Goal: Task Accomplishment & Management: Manage account settings

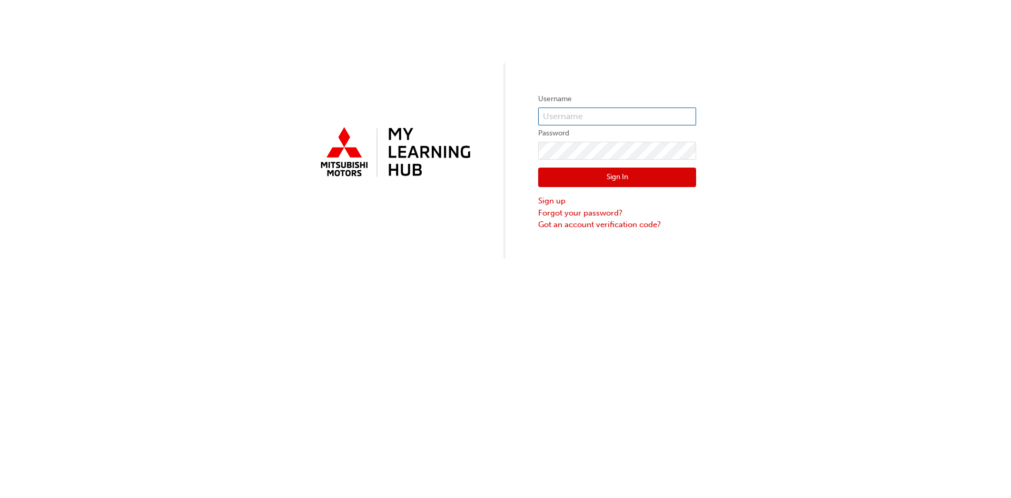
type input "0005645072"
click at [613, 178] on button "Sign In" at bounding box center [617, 177] width 158 height 20
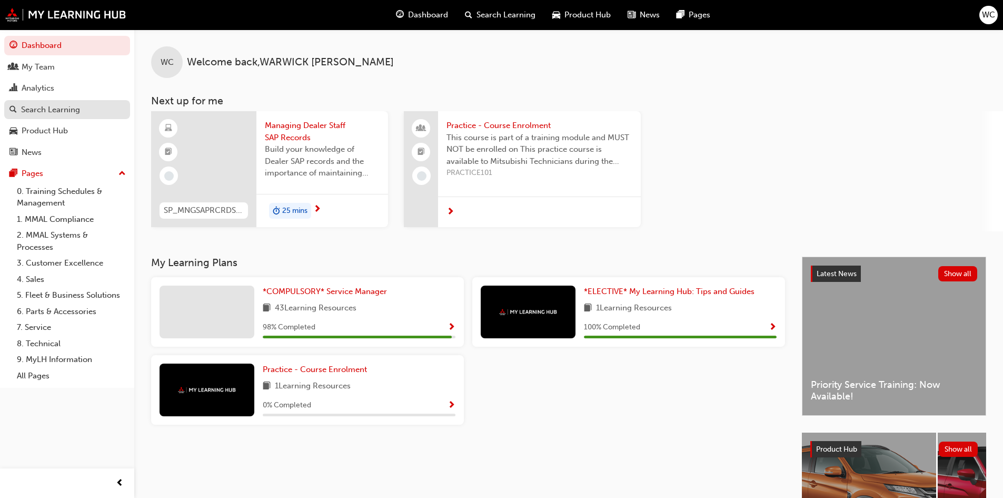
click at [42, 110] on div "Search Learning" at bounding box center [50, 110] width 59 height 12
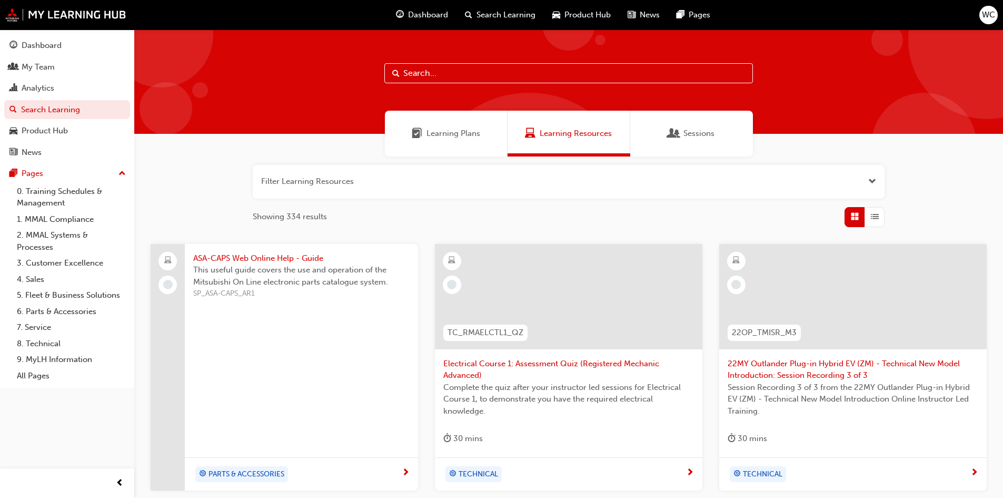
click at [871, 178] on span "Open the filter" at bounding box center [872, 181] width 8 height 12
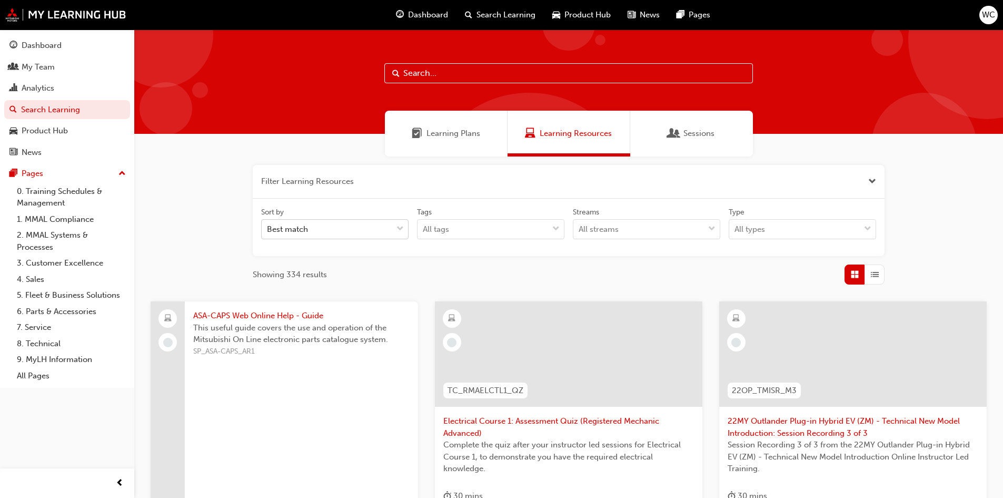
click at [401, 227] on span "down-icon" at bounding box center [399, 229] width 7 height 14
click at [268, 227] on input "Sort by Best match" at bounding box center [267, 228] width 1 height 9
click at [472, 260] on div "Filter Learning Resources Sort by Best match Tags All tags Streams All streams …" at bounding box center [569, 225] width 632 height 120
click at [867, 227] on span "down-icon" at bounding box center [867, 229] width 7 height 14
click at [736, 227] on input "Type All types" at bounding box center [734, 228] width 1 height 9
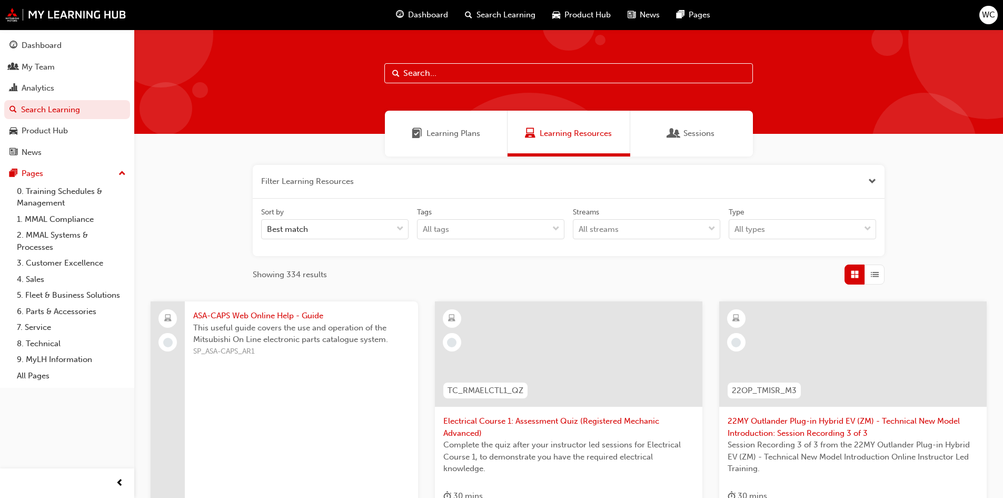
drag, startPoint x: 613, startPoint y: 273, endPoint x: 597, endPoint y: 269, distance: 16.2
click at [612, 272] on div "Showing 334 results" at bounding box center [569, 274] width 632 height 20
click at [554, 227] on span "down-icon" at bounding box center [555, 229] width 7 height 14
click at [424, 227] on input "Tags All tags" at bounding box center [423, 228] width 1 height 9
click at [609, 259] on div "Filter Learning Resources Sort by Best match Tags All tags Streams All streams …" at bounding box center [569, 225] width 632 height 120
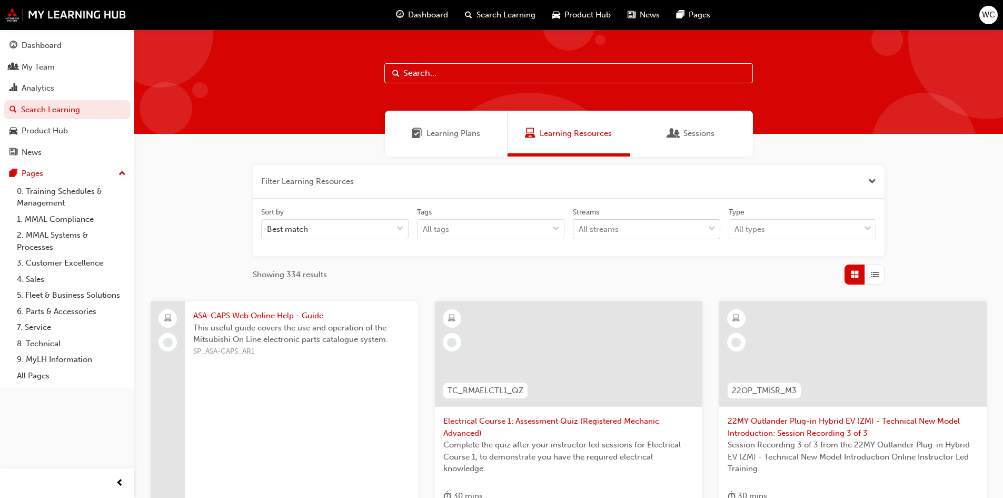
click at [712, 225] on span "down-icon" at bounding box center [711, 229] width 7 height 14
click at [580, 225] on input "Streams All streams" at bounding box center [579, 228] width 1 height 9
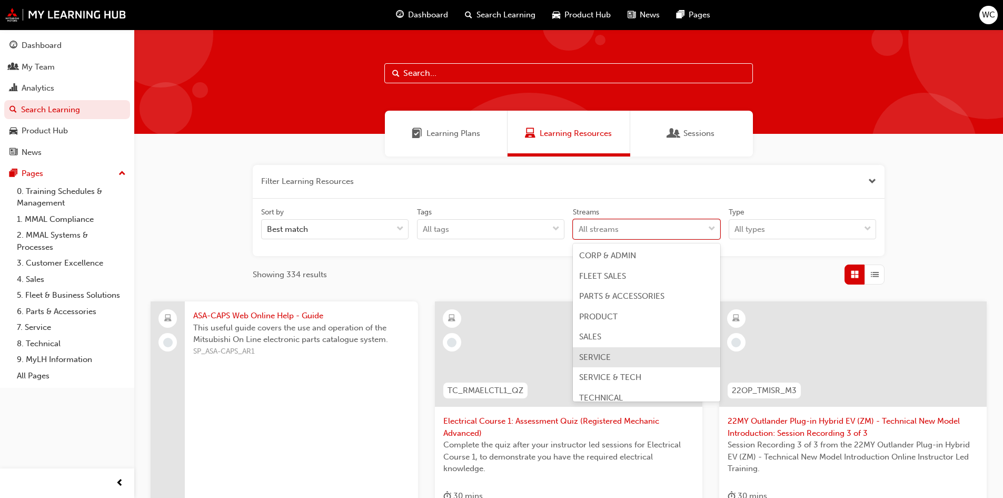
scroll to position [8, 0]
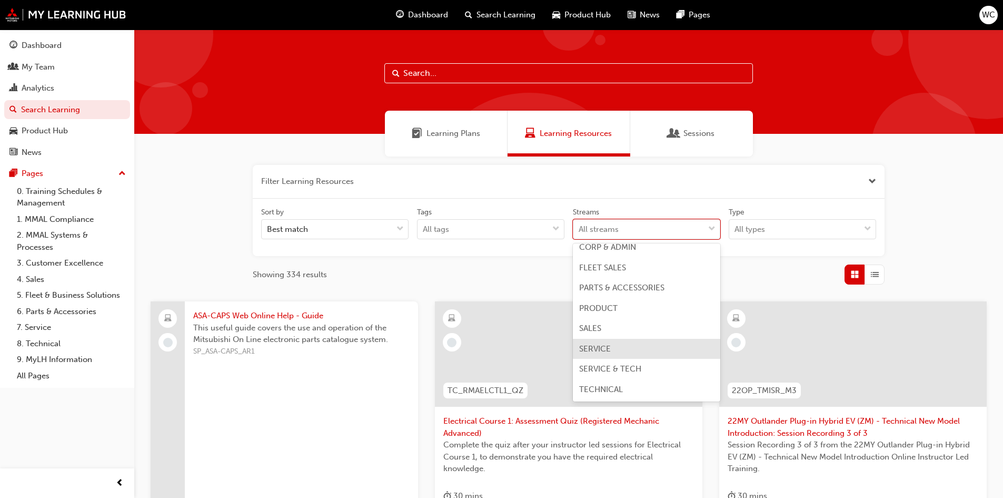
click at [597, 348] on span "SERVICE" at bounding box center [595, 348] width 32 height 9
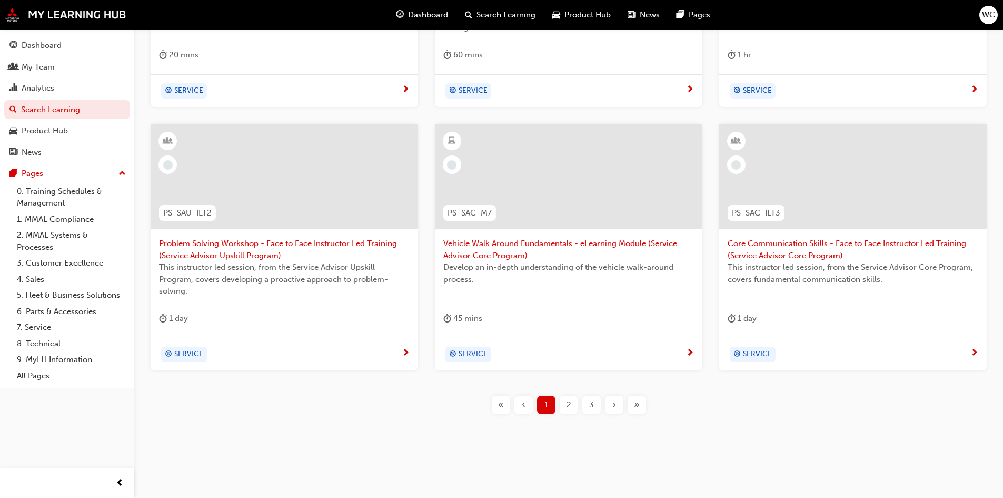
scroll to position [442, 0]
click at [569, 402] on span "2" at bounding box center [569, 403] width 5 height 12
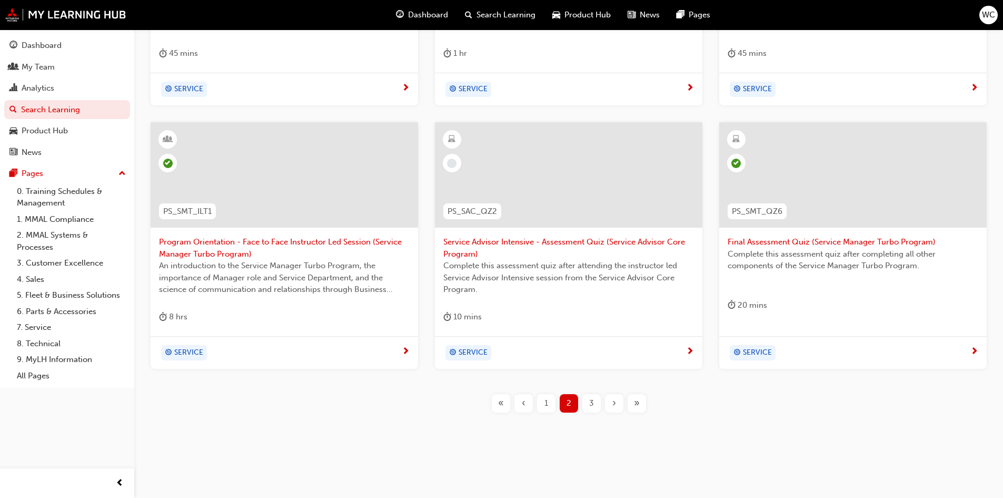
click at [589, 403] on span "3" at bounding box center [591, 403] width 5 height 12
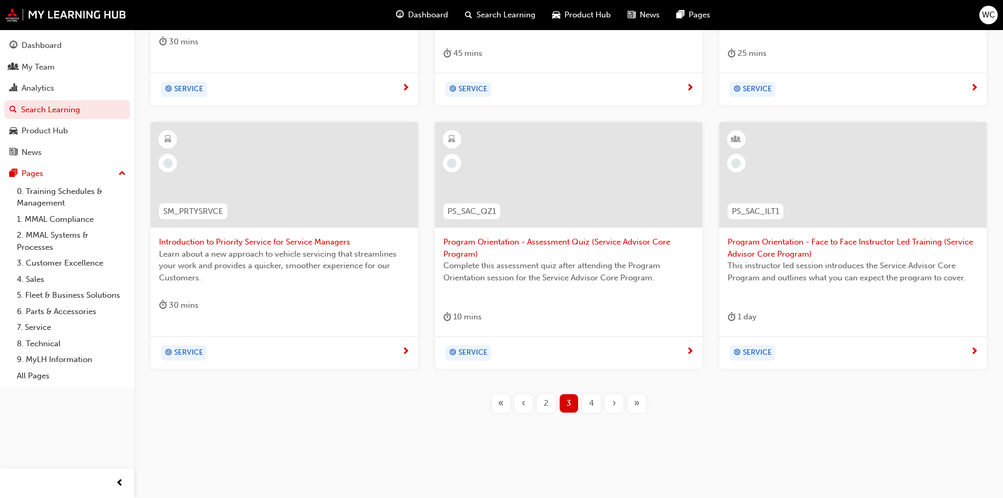
click at [544, 403] on span "2" at bounding box center [546, 403] width 5 height 12
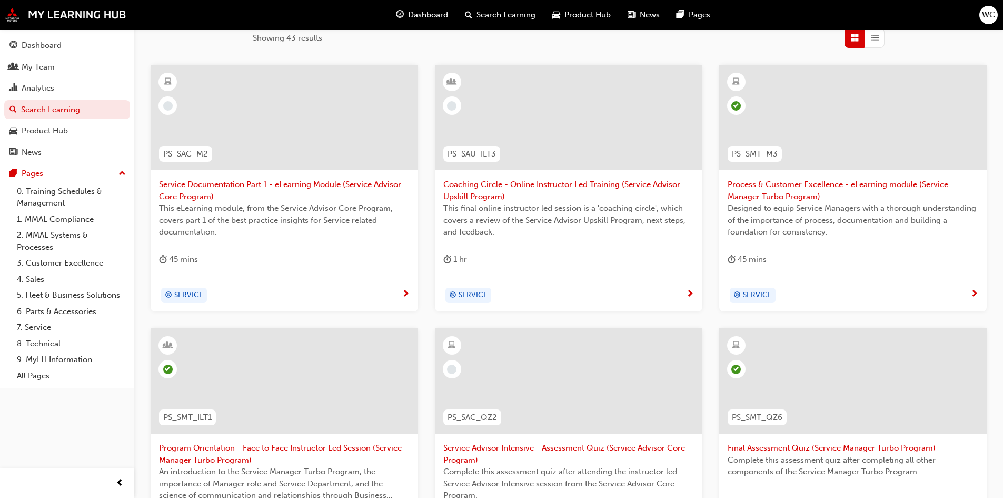
scroll to position [232, 0]
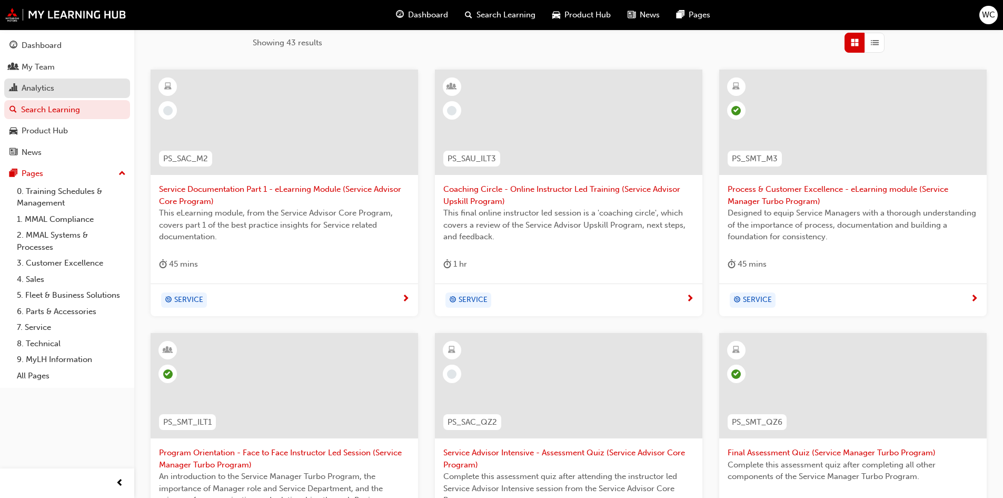
click at [37, 88] on div "Analytics" at bounding box center [38, 88] width 33 height 12
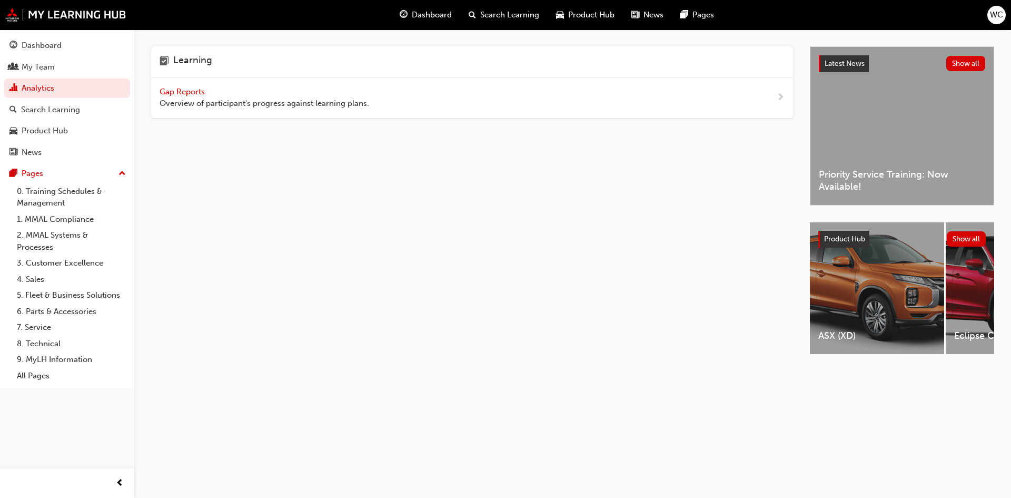
click at [177, 90] on span "Gap Reports" at bounding box center [183, 91] width 47 height 9
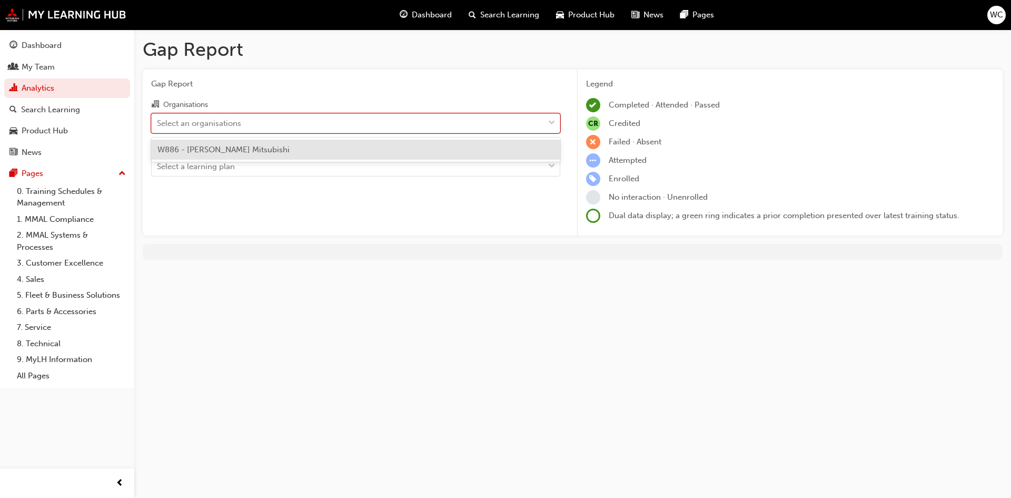
click at [552, 122] on span "down-icon" at bounding box center [551, 123] width 7 height 14
click at [158, 122] on input "Organisations option W886 - [PERSON_NAME] Mitsubishi focused, 1 of 1. 1 result …" at bounding box center [157, 122] width 1 height 9
click at [262, 151] on span "W886 - [PERSON_NAME] Mitsubishi" at bounding box center [223, 149] width 132 height 9
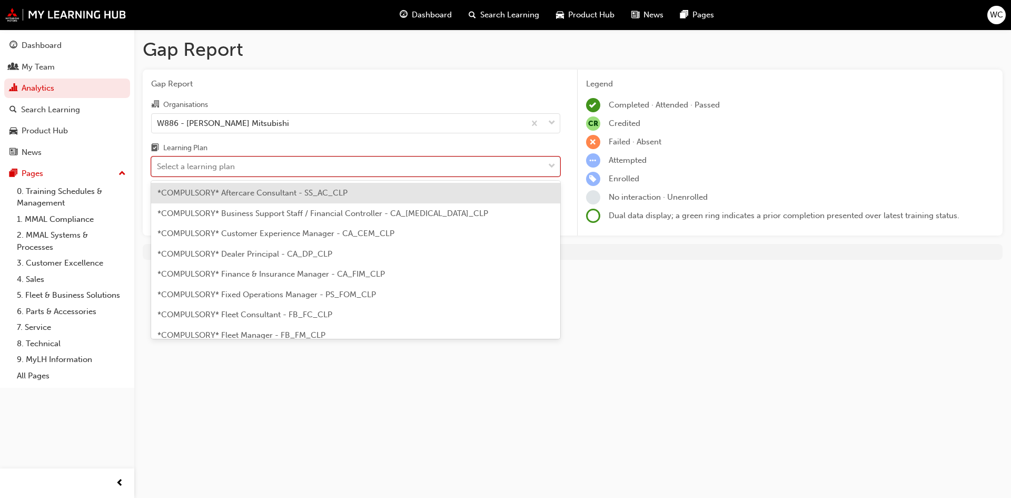
click at [550, 165] on span "down-icon" at bounding box center [551, 167] width 7 height 14
click at [158, 165] on input "Learning Plan option *COMPULSORY* Aftercare Consultant - SS_AC_CLP focused, 1 o…" at bounding box center [157, 166] width 1 height 9
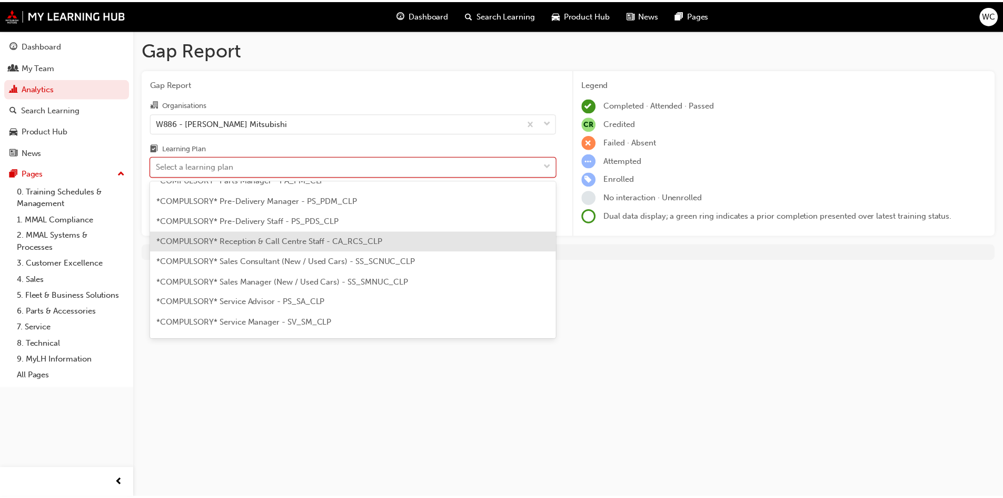
scroll to position [316, 0]
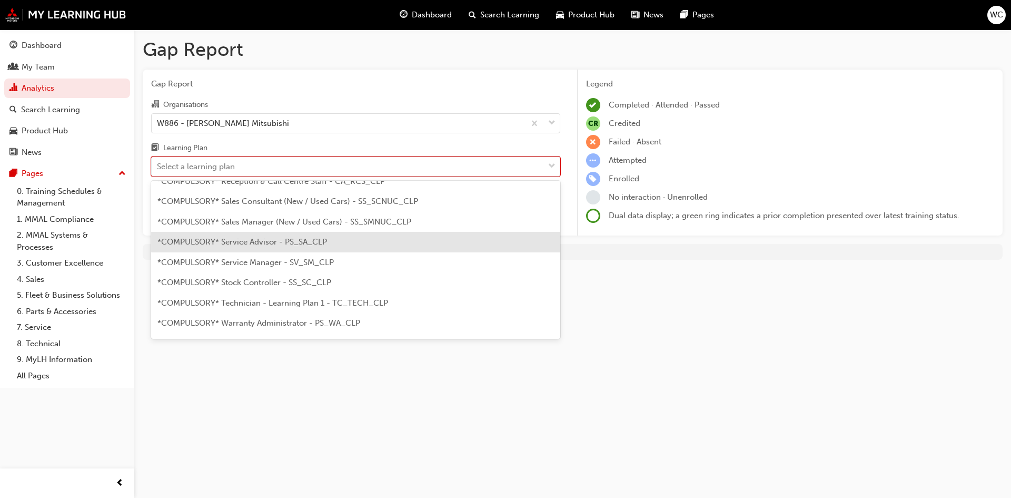
click at [285, 243] on span "*COMPULSORY* Service Advisor - PS_SA_CLP" at bounding box center [242, 241] width 170 height 9
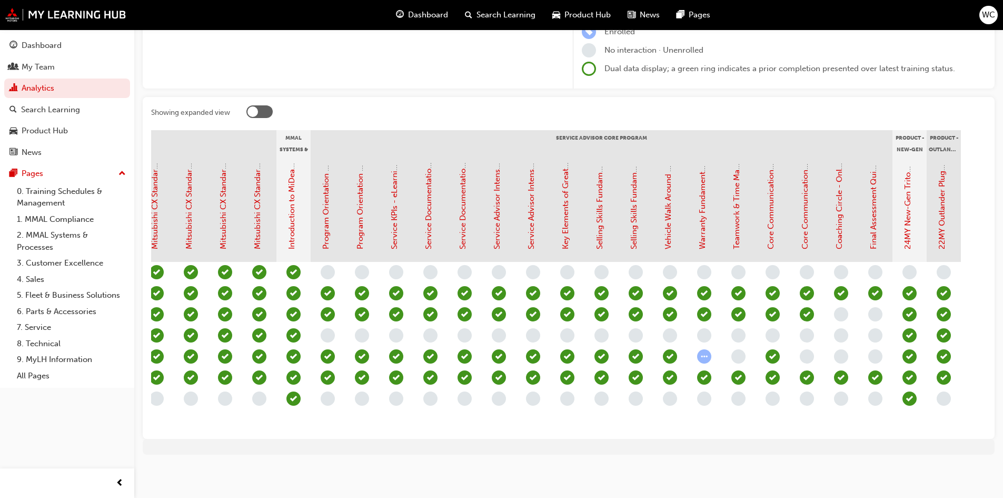
scroll to position [0, 876]
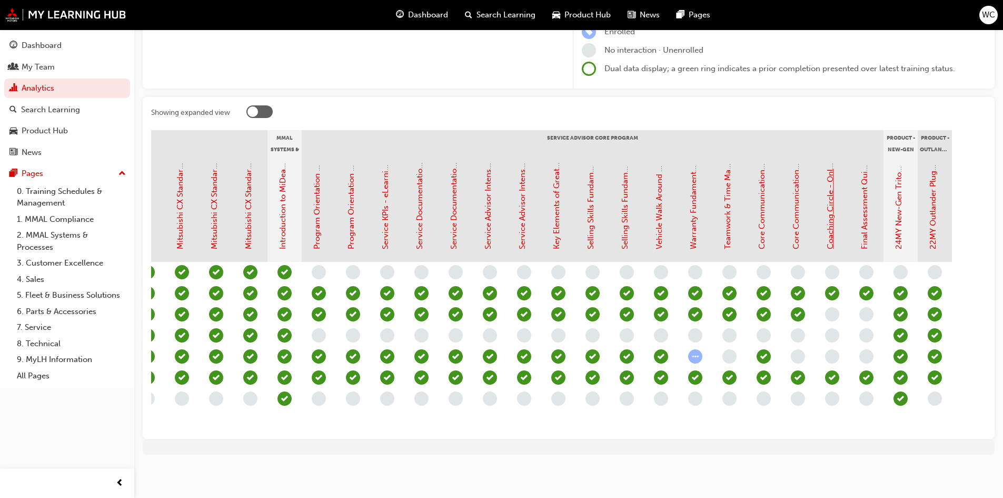
click at [831, 226] on link "Coaching Circle - Online Instructor Led Training (Service Advisor Core Program)" at bounding box center [830, 102] width 9 height 294
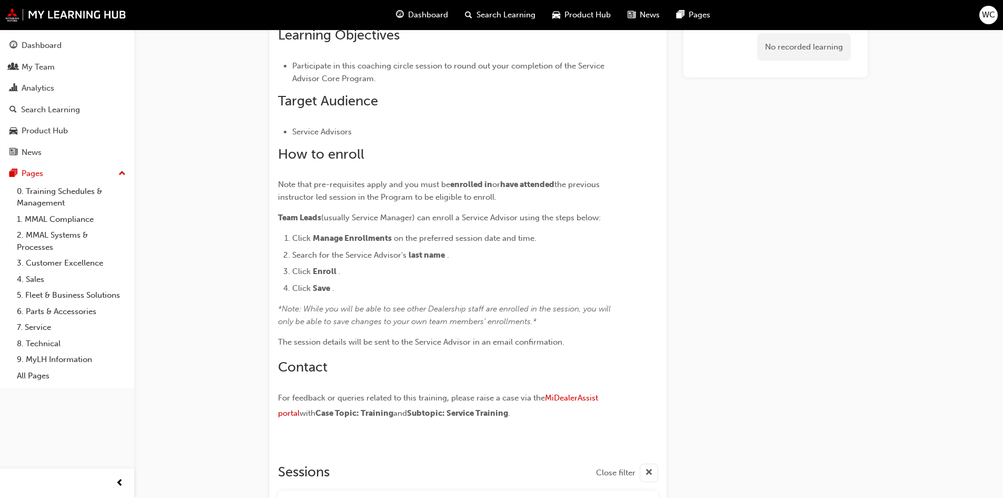
scroll to position [158, 0]
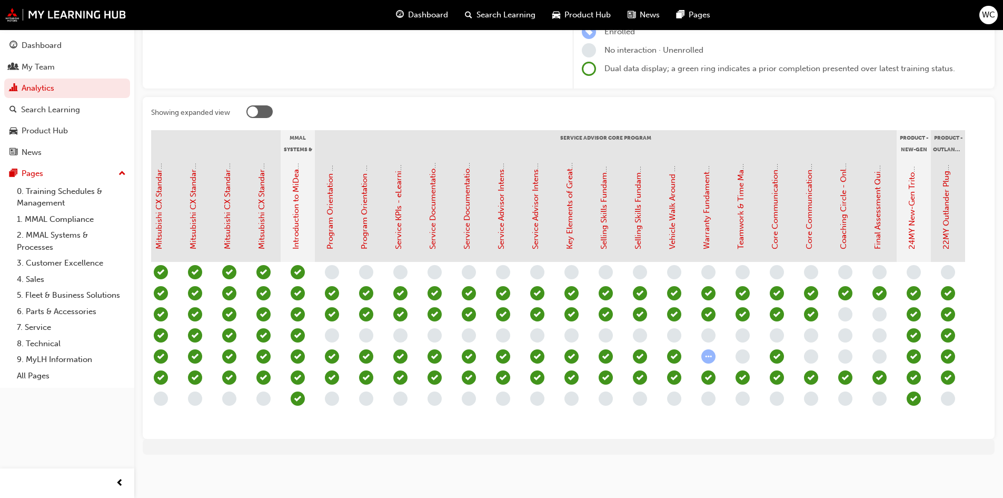
scroll to position [0, 869]
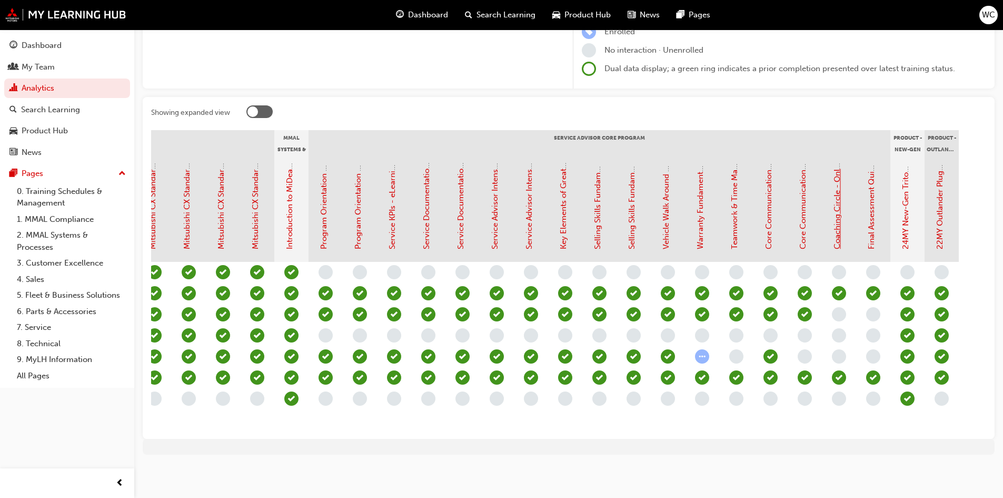
click at [838, 215] on link "Coaching Circle - Online Instructor Led Training (Service Advisor Core Program)" at bounding box center [836, 102] width 9 height 294
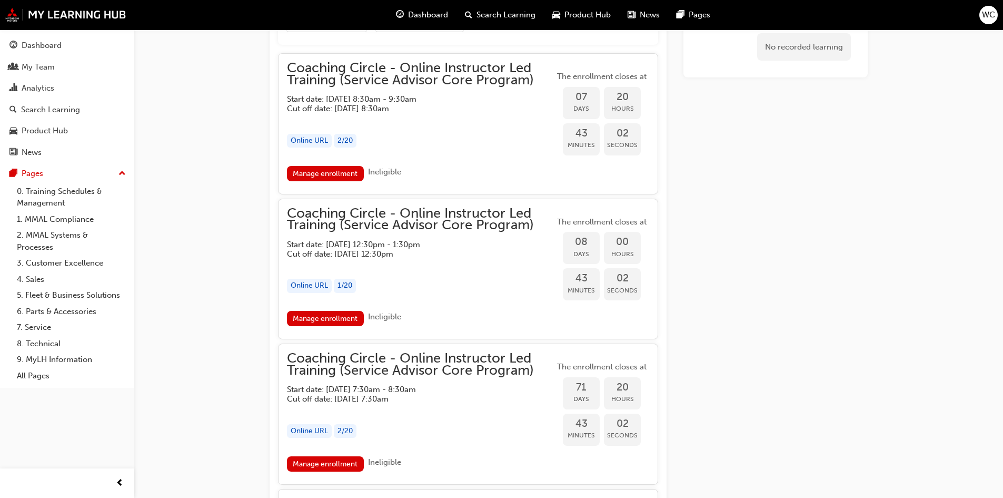
scroll to position [982, 0]
click at [322, 314] on link "Manage enrollment" at bounding box center [325, 317] width 77 height 15
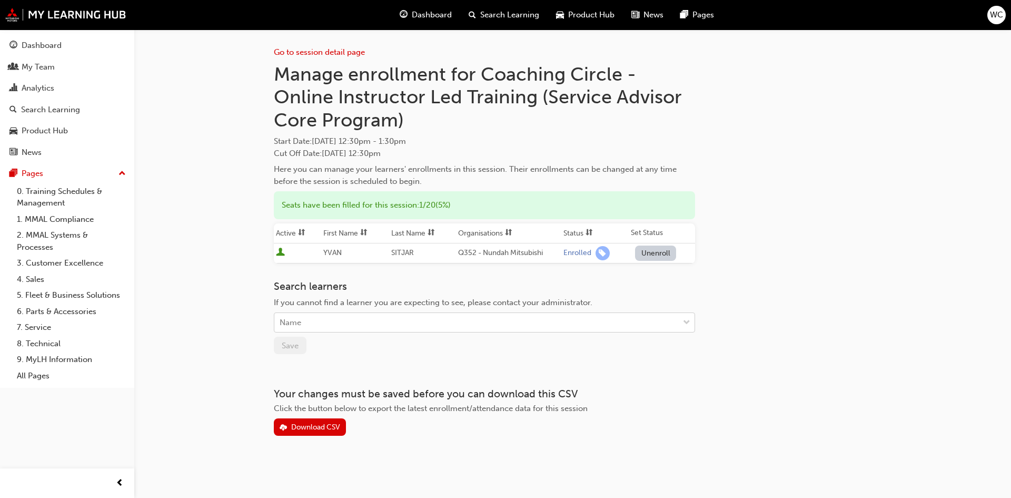
click at [310, 316] on div "Name" at bounding box center [476, 322] width 404 height 18
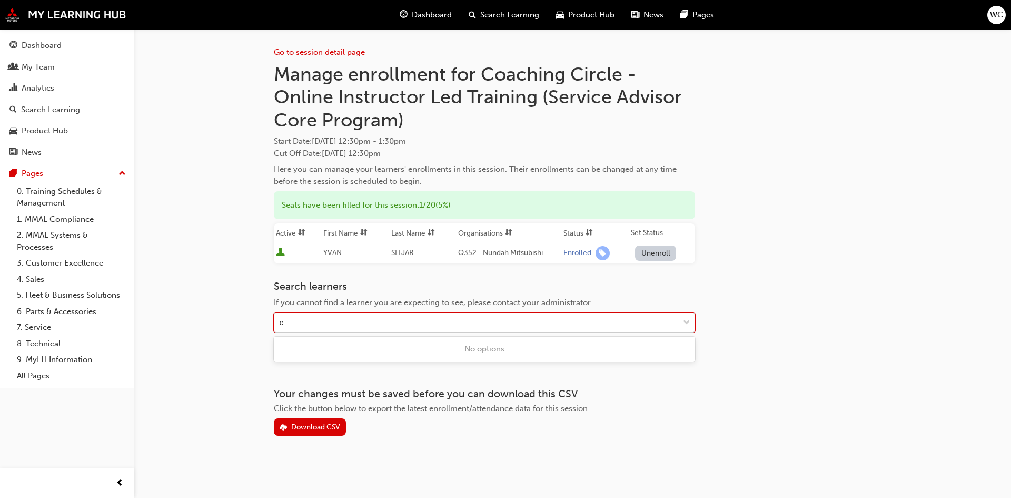
type input "ch"
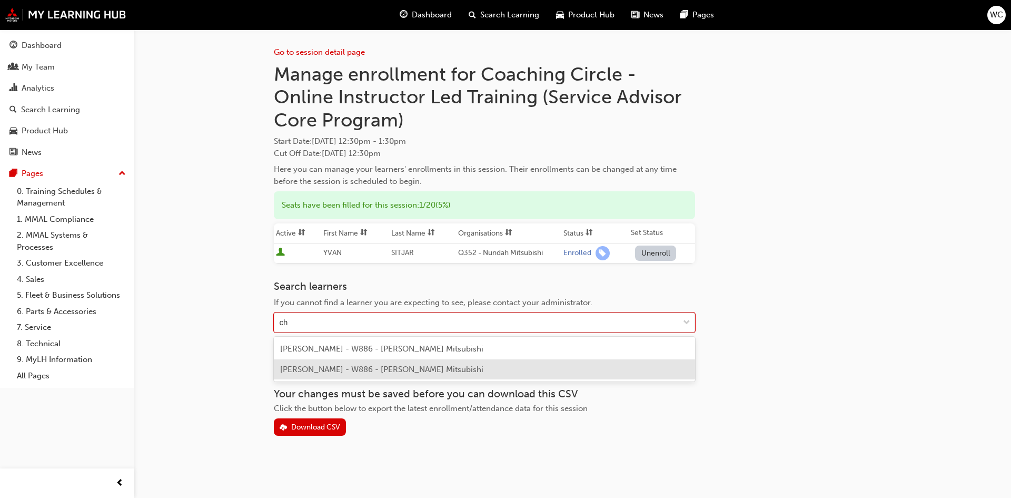
click at [331, 367] on span "[PERSON_NAME] - W886 - [PERSON_NAME] Mitsubishi" at bounding box center [381, 368] width 203 height 9
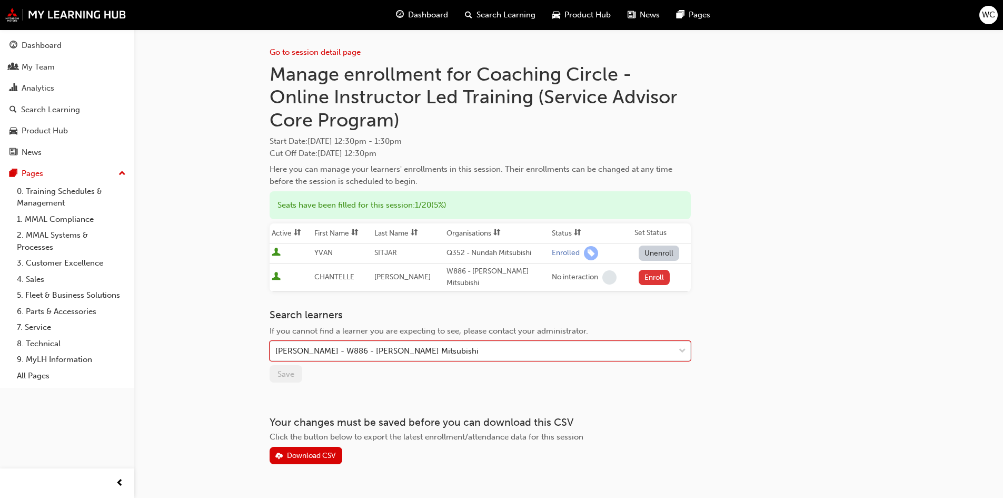
click at [652, 275] on button "Enroll" at bounding box center [655, 277] width 32 height 15
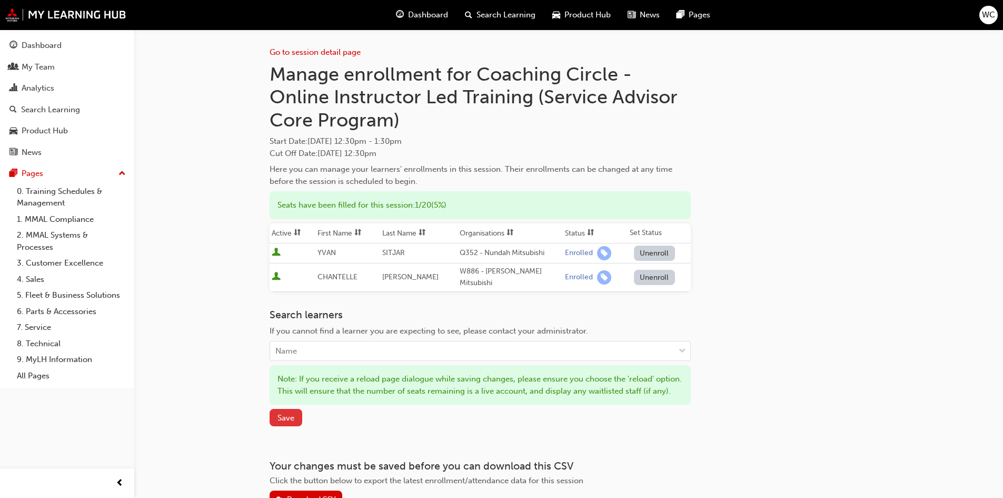
click at [293, 422] on span "Save" at bounding box center [285, 417] width 17 height 9
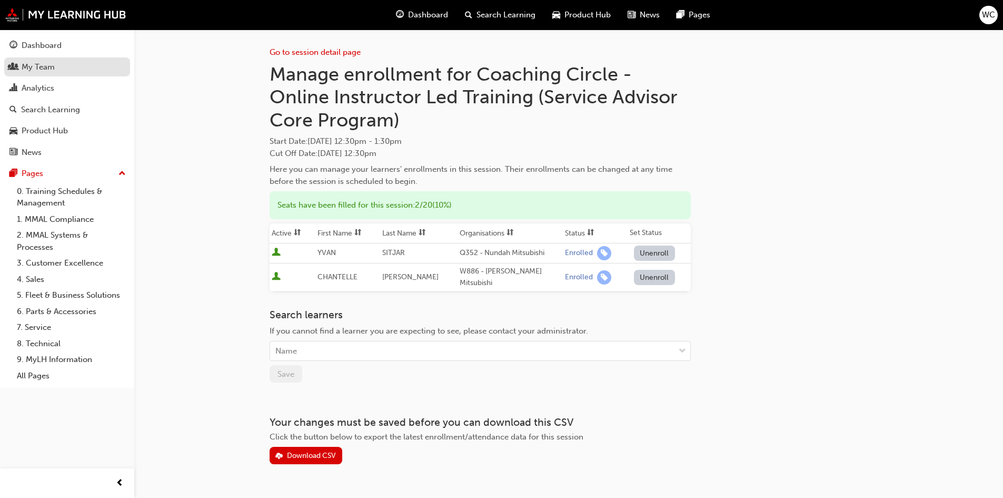
click at [45, 67] on div "My Team" at bounding box center [38, 67] width 33 height 12
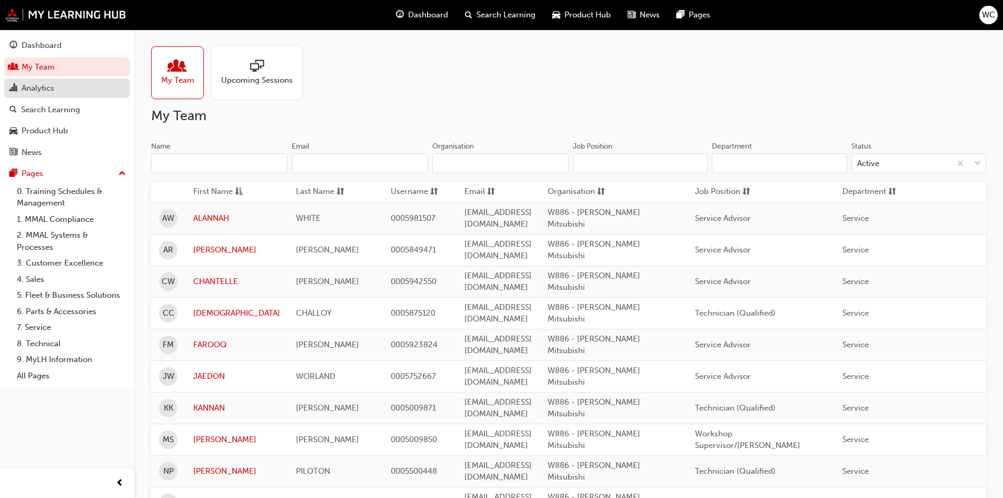
click at [32, 88] on div "Analytics" at bounding box center [38, 88] width 33 height 12
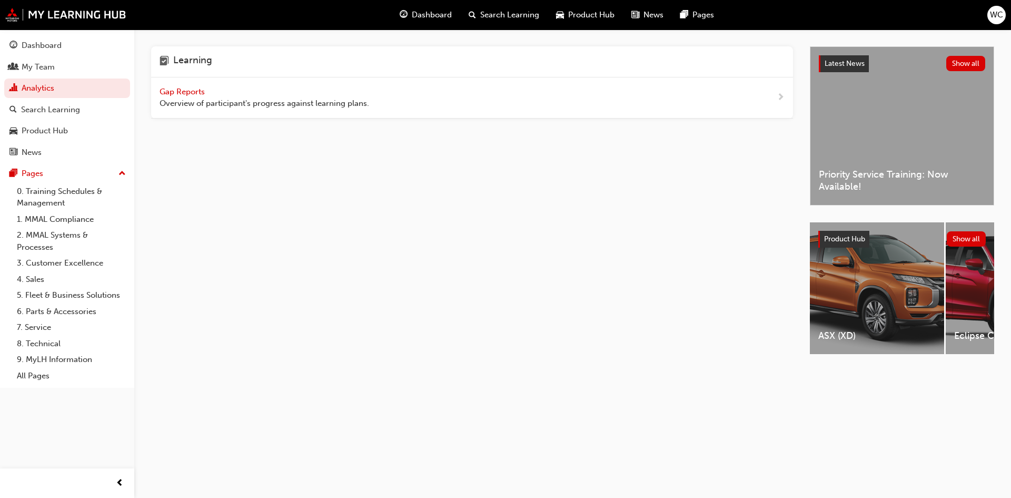
click at [176, 91] on span "Gap Reports" at bounding box center [183, 91] width 47 height 9
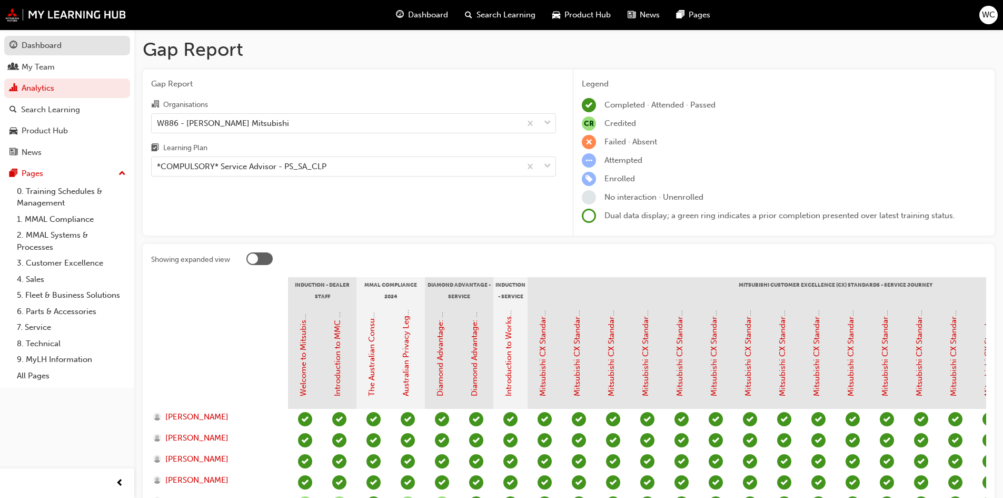
click at [44, 41] on div "Dashboard" at bounding box center [42, 45] width 40 height 12
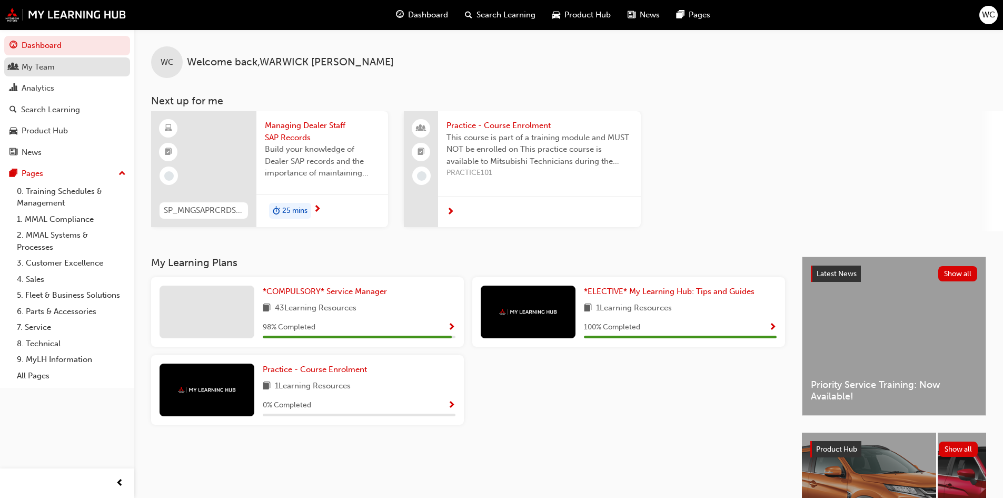
click at [41, 66] on div "My Team" at bounding box center [38, 67] width 33 height 12
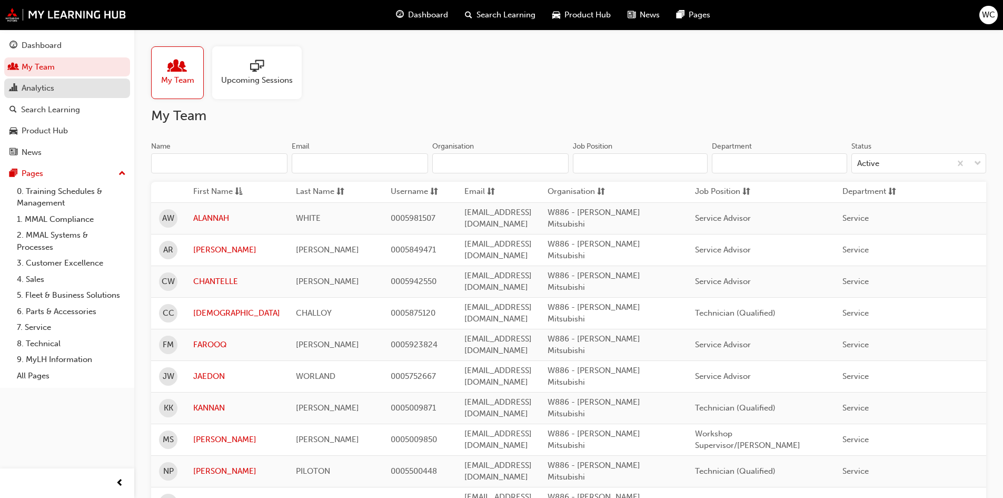
click at [41, 90] on div "Analytics" at bounding box center [38, 88] width 33 height 12
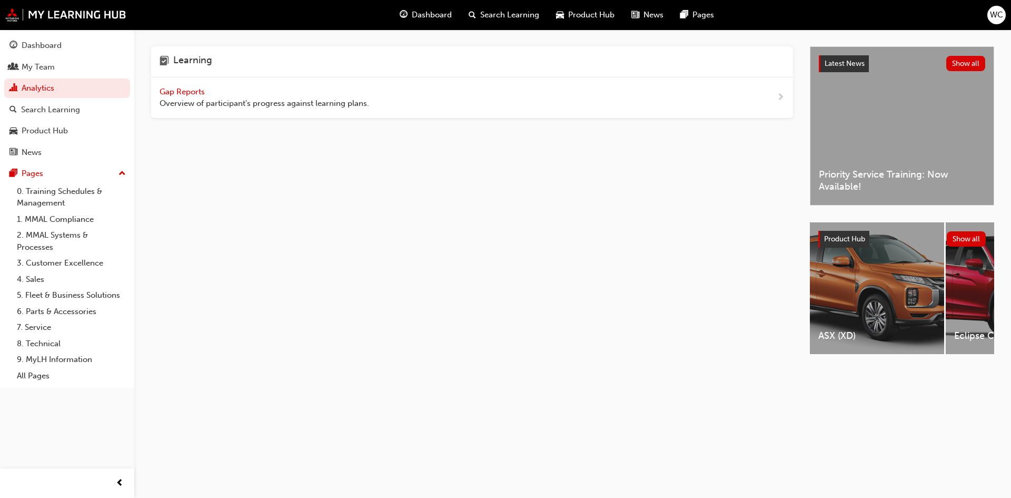
click at [185, 88] on span "Gap Reports" at bounding box center [183, 91] width 47 height 9
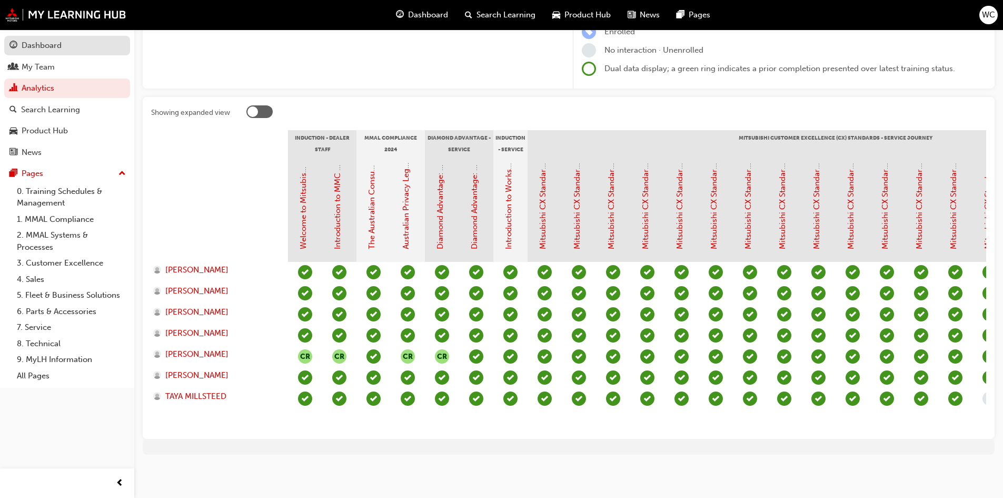
click at [36, 46] on div "Dashboard" at bounding box center [42, 45] width 40 height 12
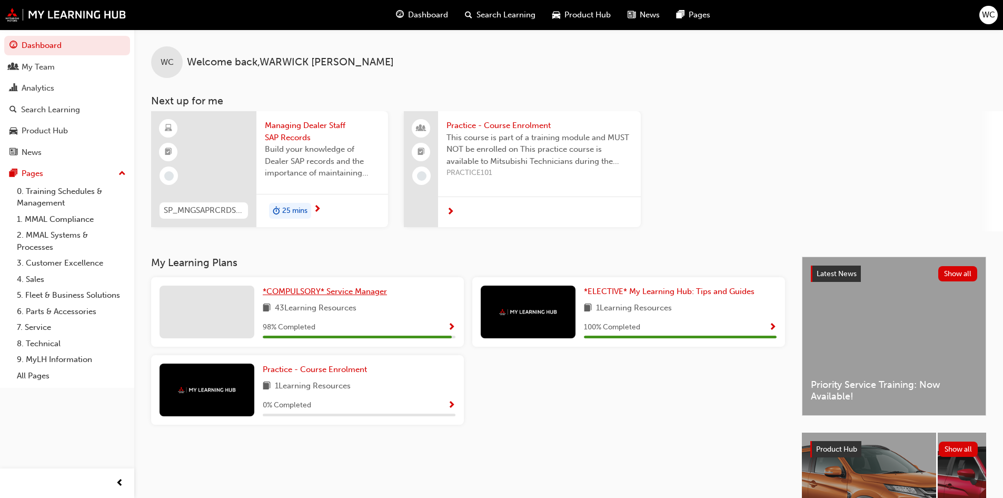
click at [309, 292] on span "*COMPULSORY* Service Manager" at bounding box center [325, 290] width 124 height 9
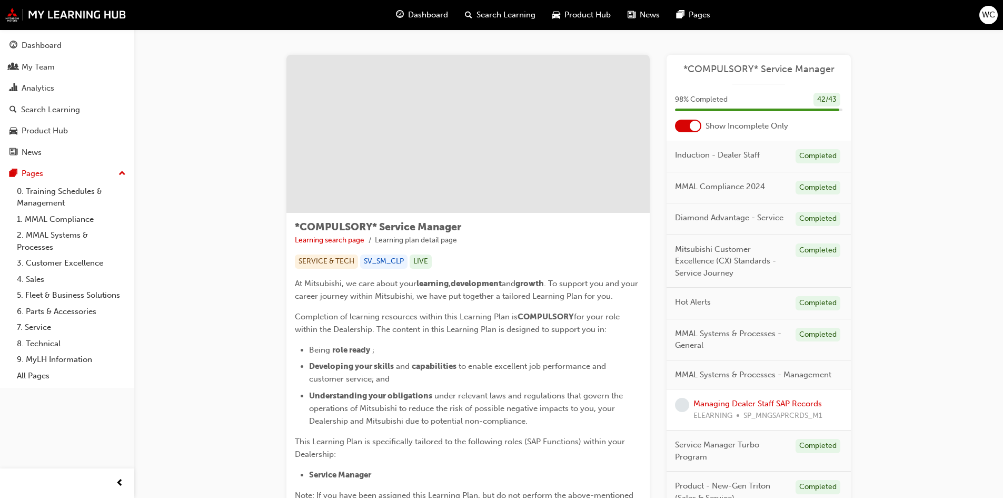
click at [435, 16] on span "Dashboard" at bounding box center [428, 15] width 40 height 12
